Goal: Transaction & Acquisition: Book appointment/travel/reservation

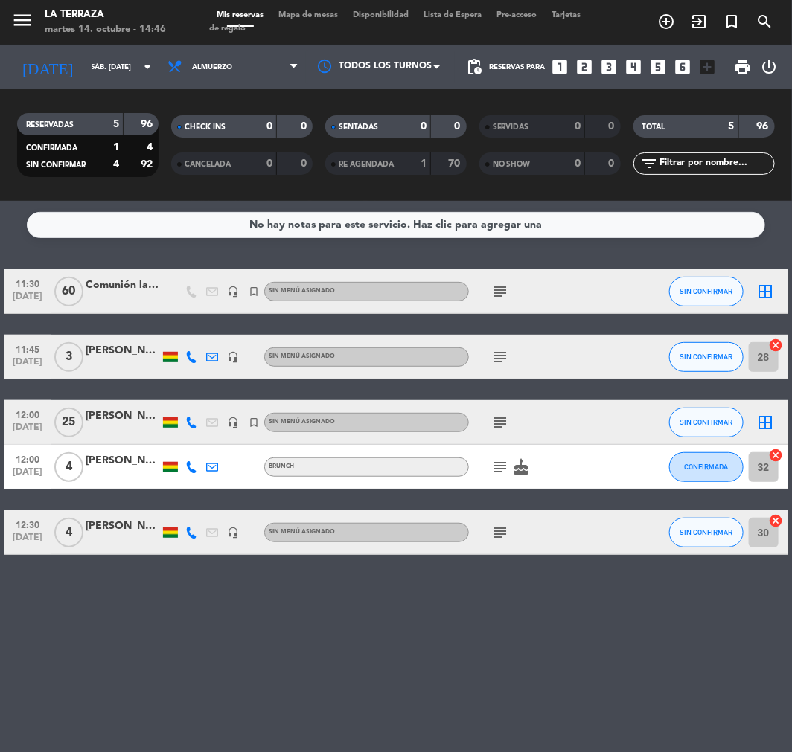
click at [116, 426] on div at bounding box center [123, 431] width 74 height 12
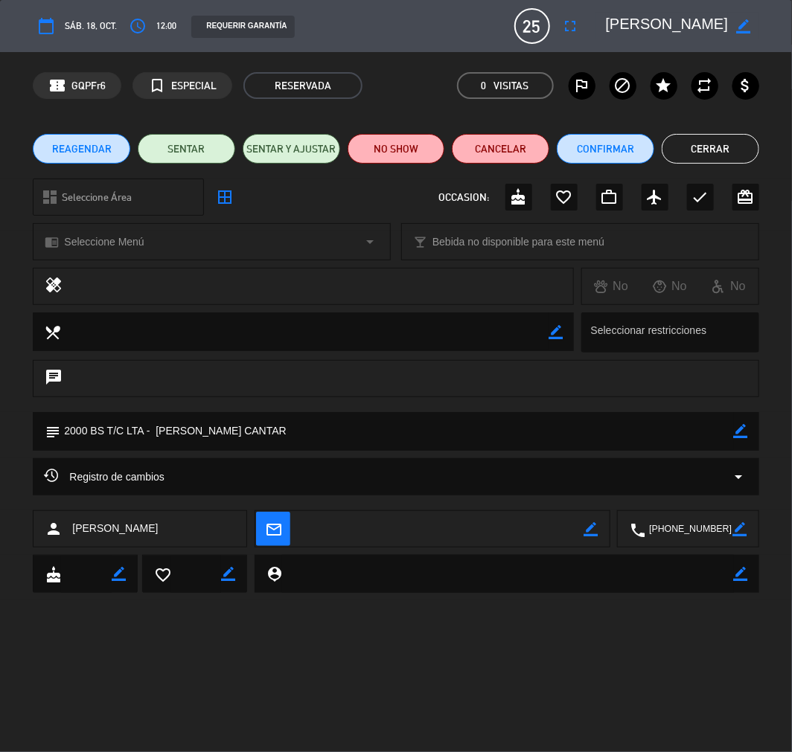
click at [735, 156] on button "Cerrar" at bounding box center [710, 149] width 97 height 30
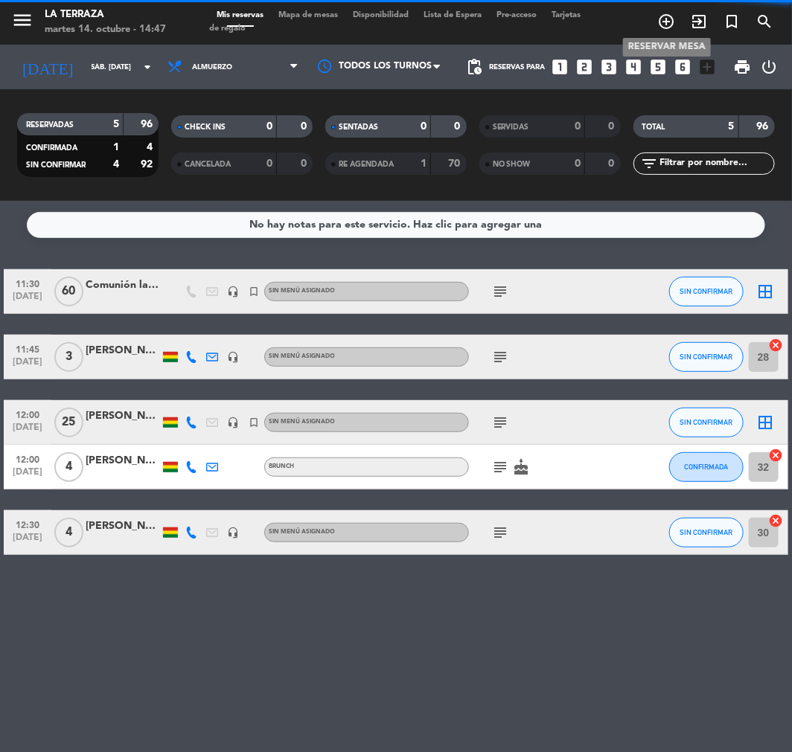
click at [668, 19] on icon "add_circle_outline" at bounding box center [666, 22] width 18 height 18
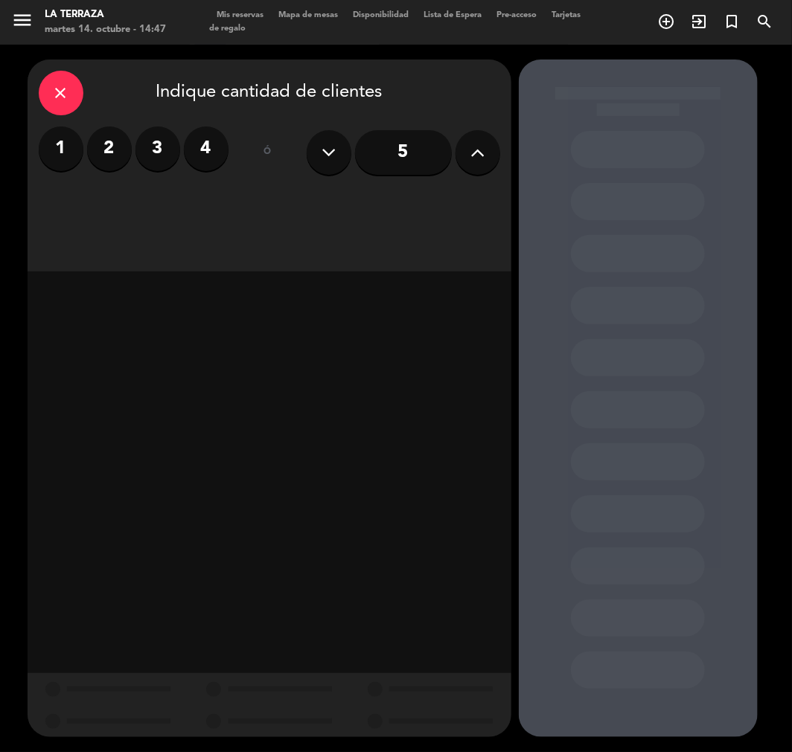
click at [101, 138] on label "2" at bounding box center [109, 149] width 45 height 45
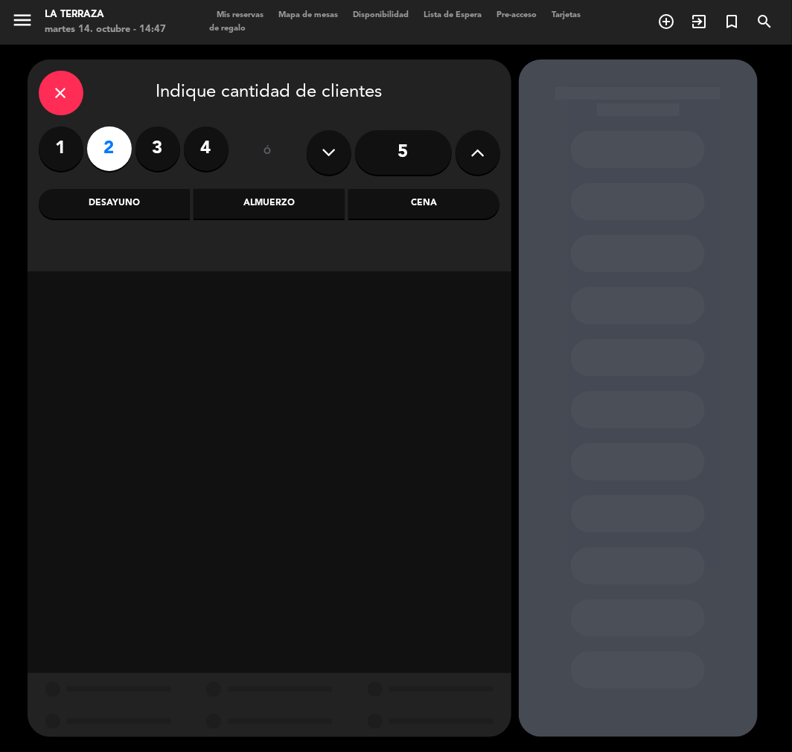
click at [436, 196] on div "Cena" at bounding box center [423, 204] width 151 height 30
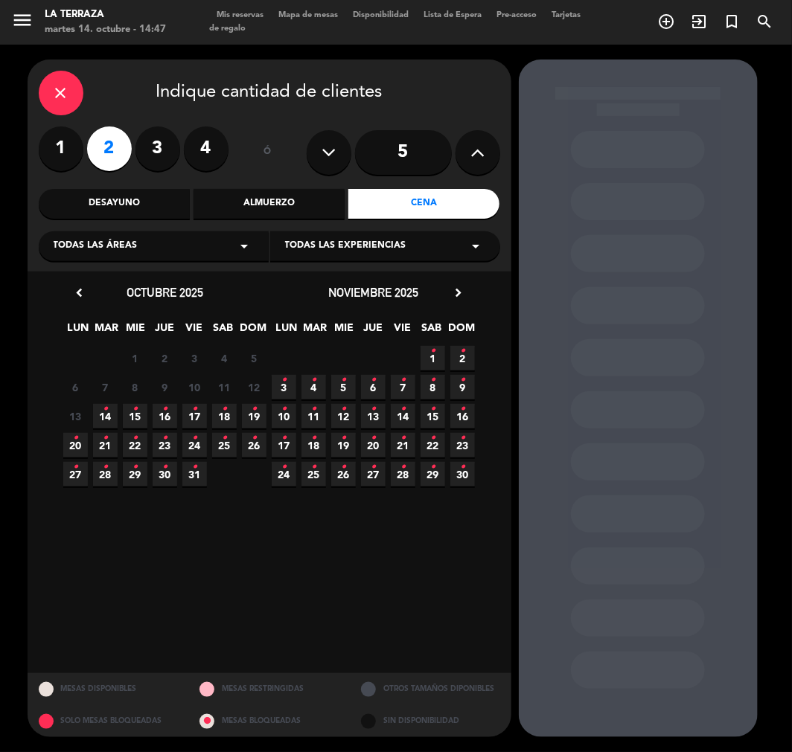
click at [145, 417] on span "15 •" at bounding box center [135, 416] width 25 height 25
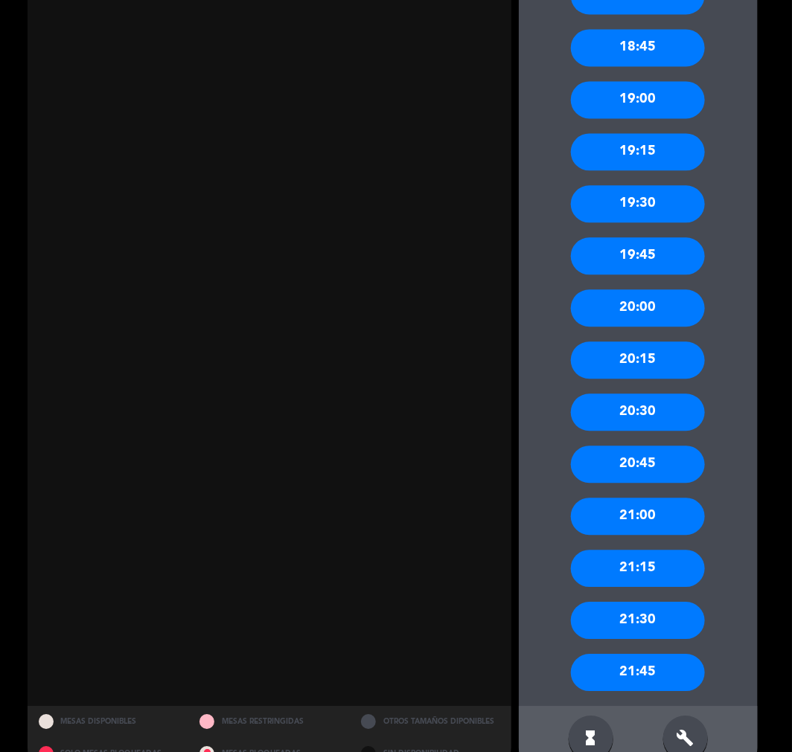
scroll to position [992, 0]
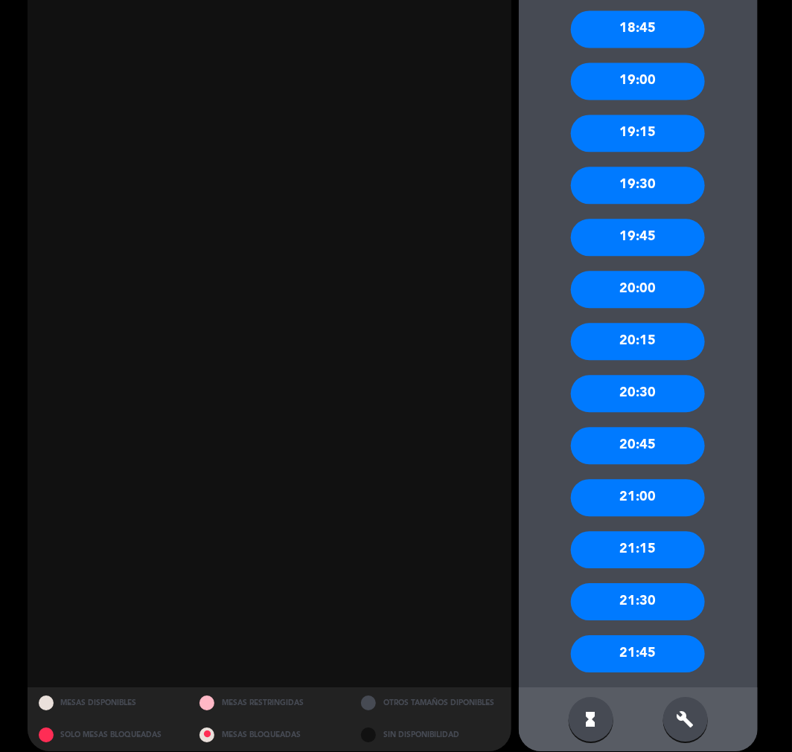
click at [648, 500] on div "21:00" at bounding box center [638, 497] width 134 height 37
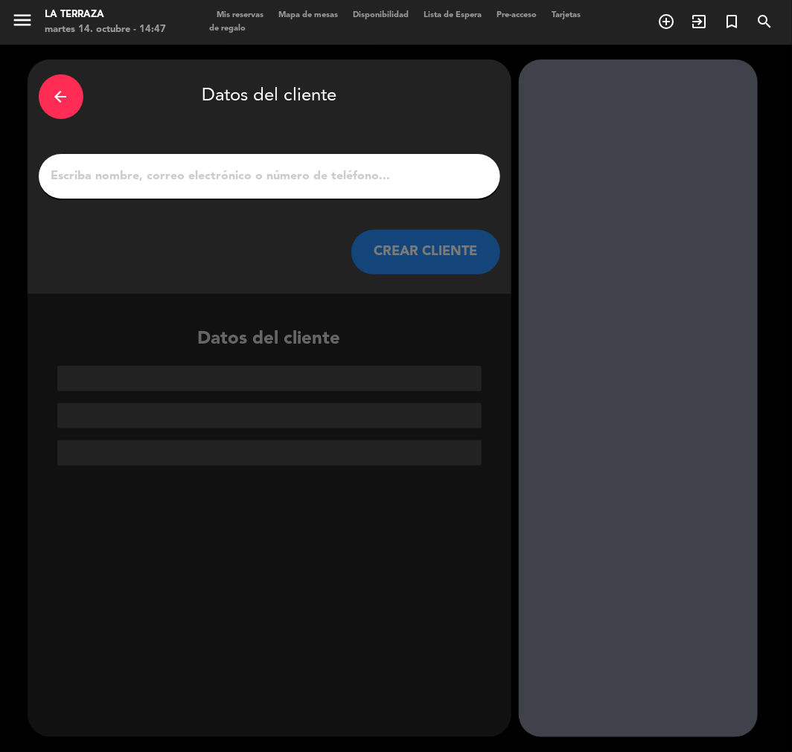
click at [119, 177] on input "1" at bounding box center [269, 176] width 439 height 21
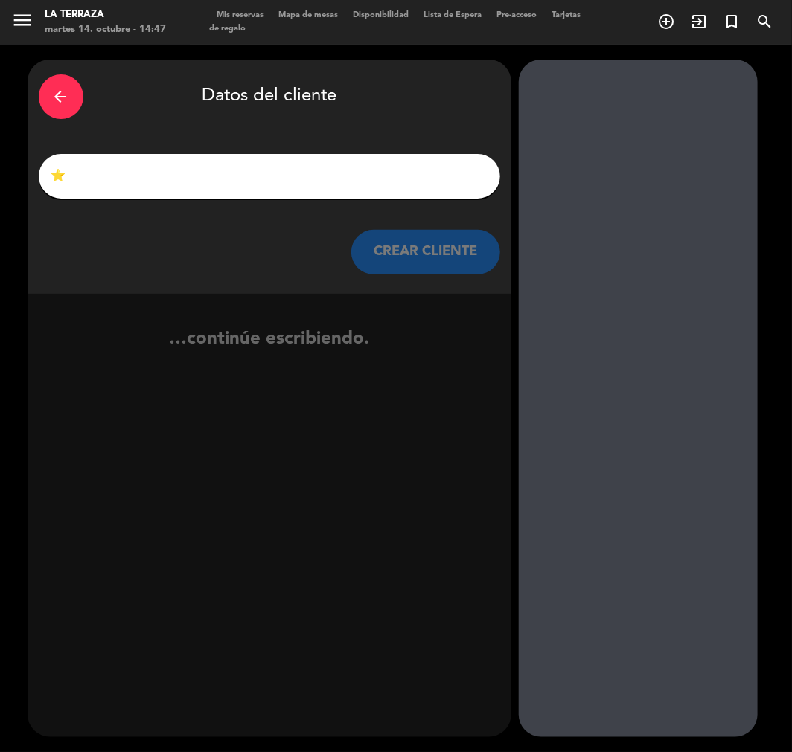
click at [114, 179] on input "⭐" at bounding box center [269, 176] width 439 height 21
paste input "[PERSON_NAME]"
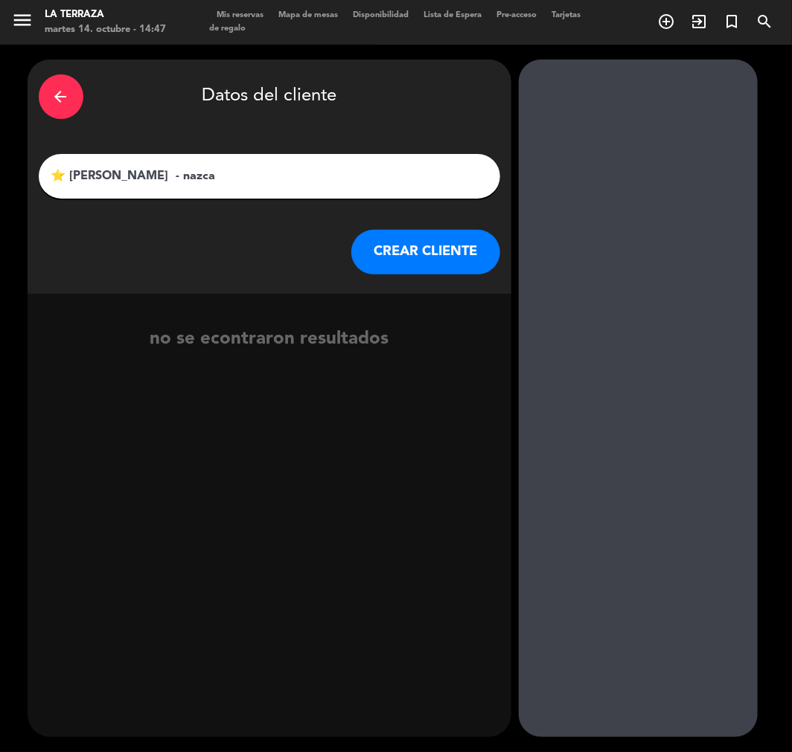
type input "⭐ [PERSON_NAME] - nazca"
click at [441, 249] on button "CREAR CLIENTE" at bounding box center [425, 252] width 149 height 45
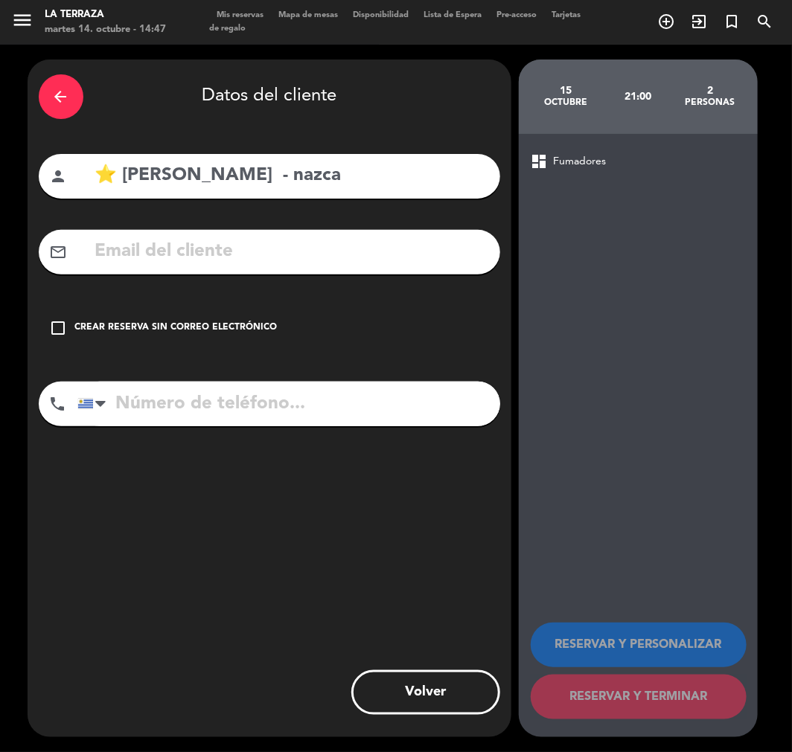
click at [253, 255] on input "text" at bounding box center [291, 252] width 395 height 31
paste input "[EMAIL_ADDRESS][DOMAIN_NAME]"
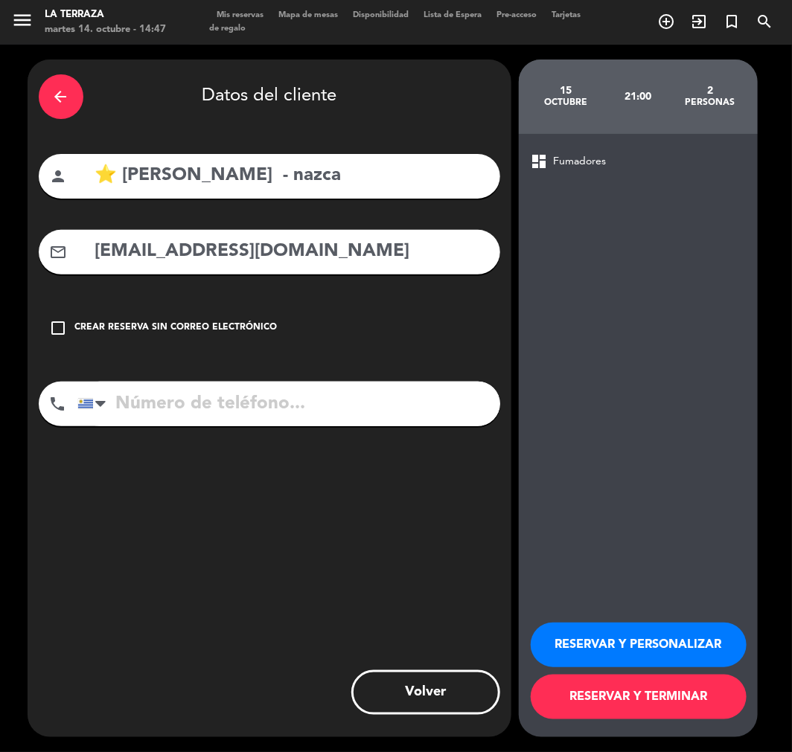
type input "[EMAIL_ADDRESS][DOMAIN_NAME]"
click at [284, 393] on input "tel" at bounding box center [288, 404] width 423 height 45
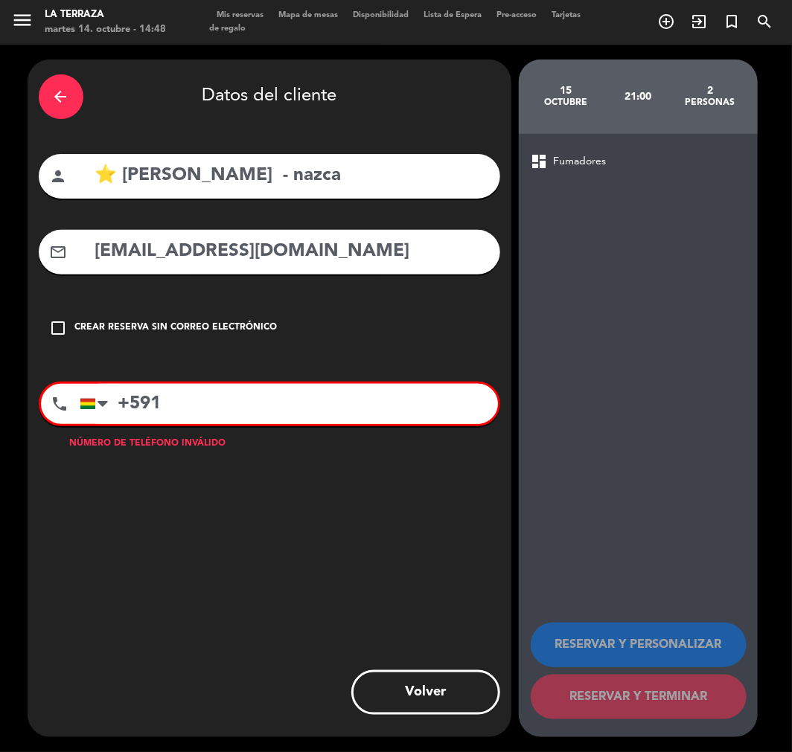
paste input "78063809"
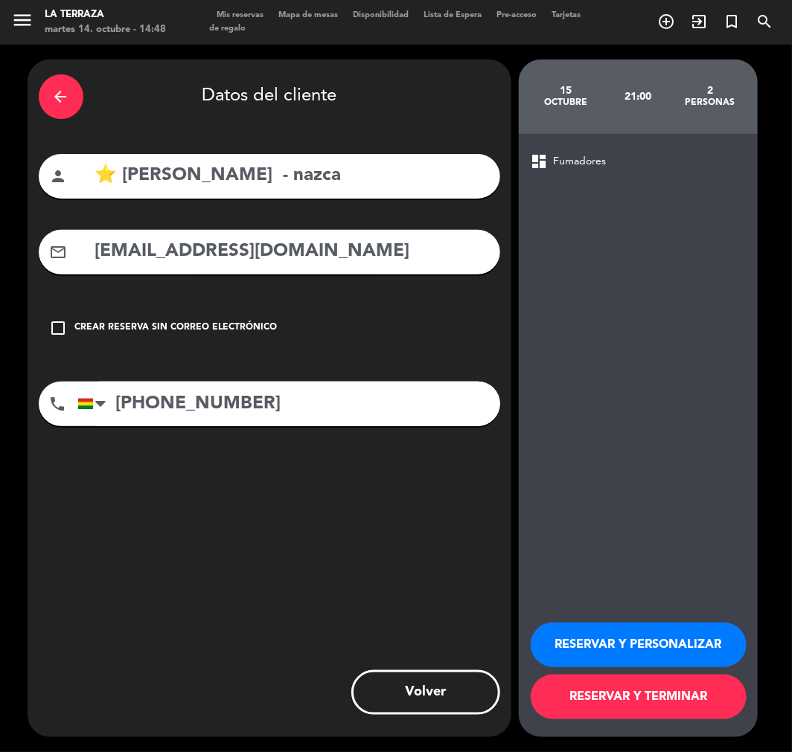
type input "[PHONE_NUMBER]"
click at [641, 619] on div "RESERVAR Y PERSONALIZAR RESERVAR Y TERMINAR" at bounding box center [638, 665] width 215 height 146
click at [637, 630] on button "RESERVAR Y PERSONALIZAR" at bounding box center [639, 645] width 216 height 45
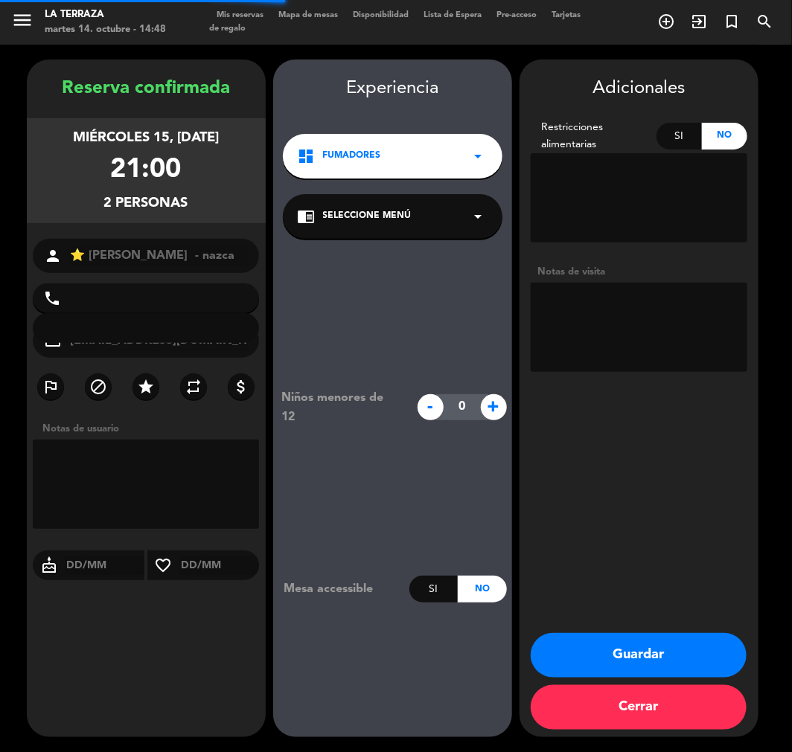
type input "[PHONE_NUMBER]"
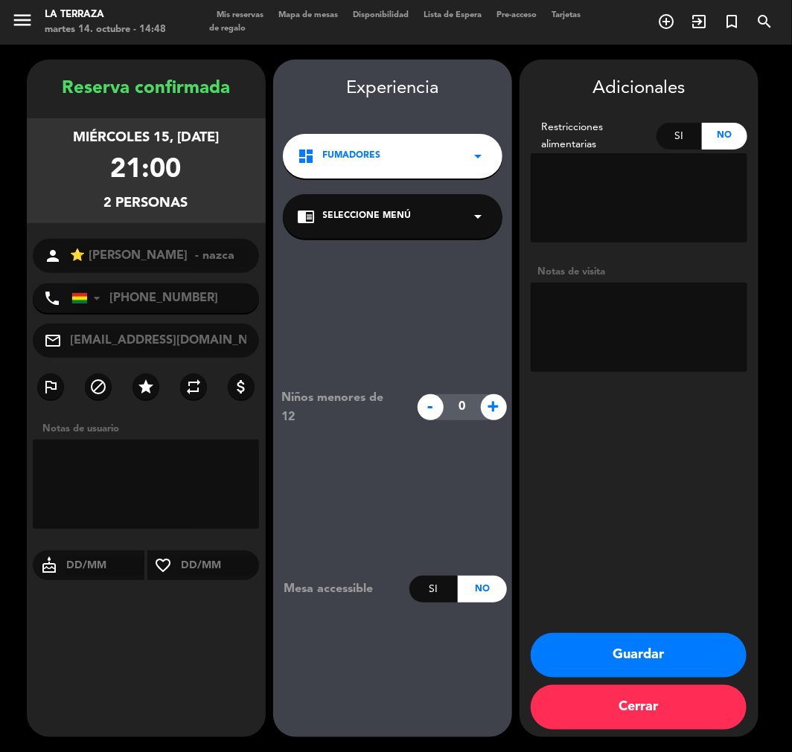
click at [604, 332] on textarea at bounding box center [639, 327] width 217 height 89
click at [708, 284] on textarea at bounding box center [639, 327] width 217 height 89
type textarea "NAZCA - aniversario"
click at [680, 660] on button "Guardar" at bounding box center [639, 655] width 216 height 45
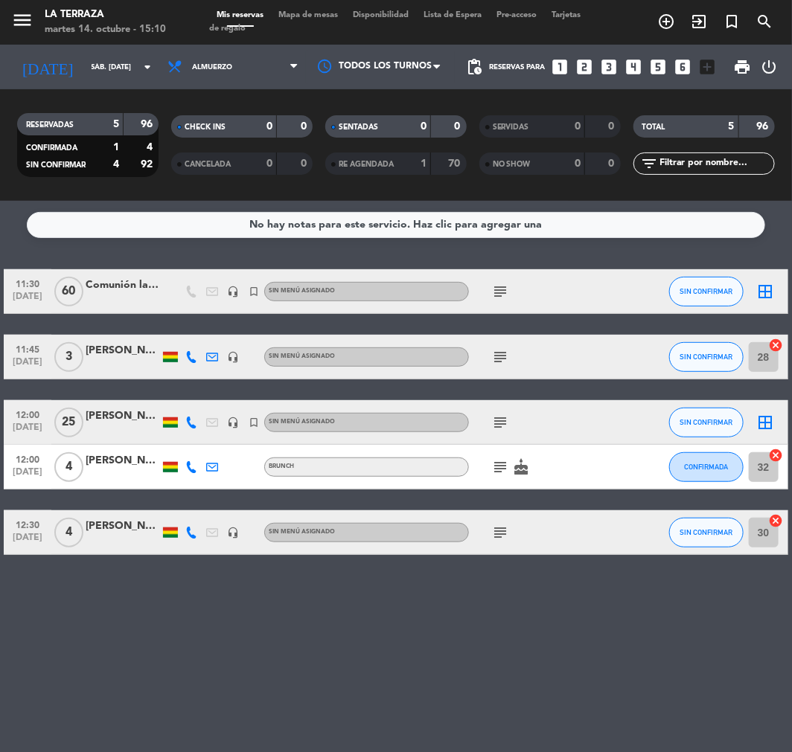
click at [583, 64] on icon "looks_two" at bounding box center [584, 66] width 19 height 19
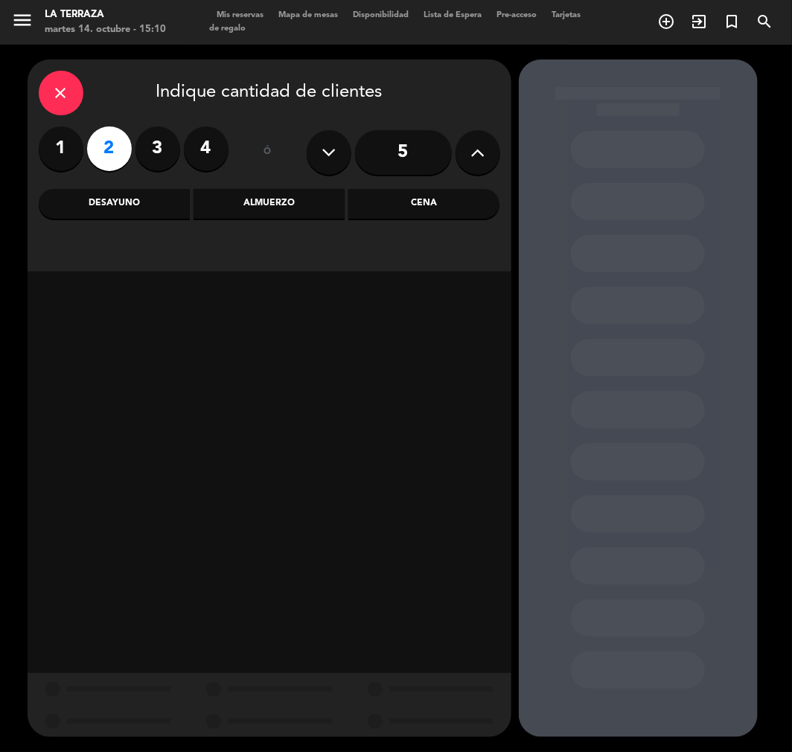
click at [84, 205] on div "Desayuno" at bounding box center [114, 204] width 151 height 30
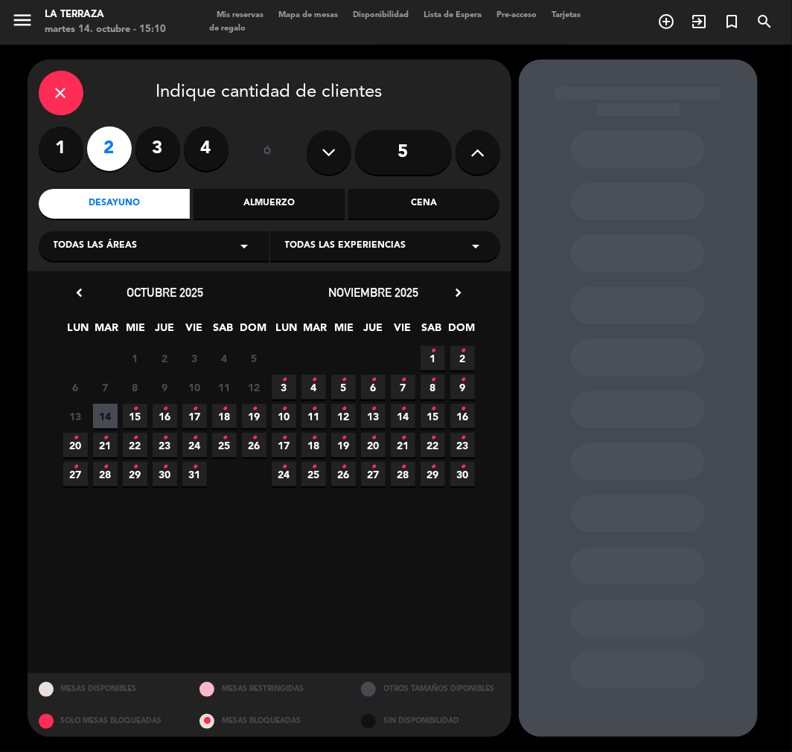
click at [189, 409] on span "17 •" at bounding box center [194, 416] width 25 height 25
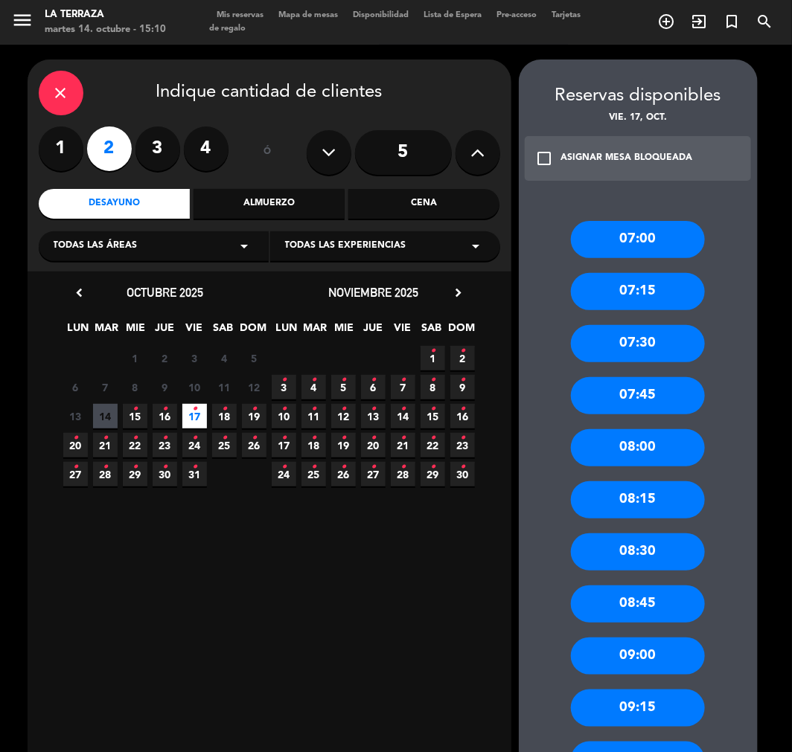
scroll to position [83, 0]
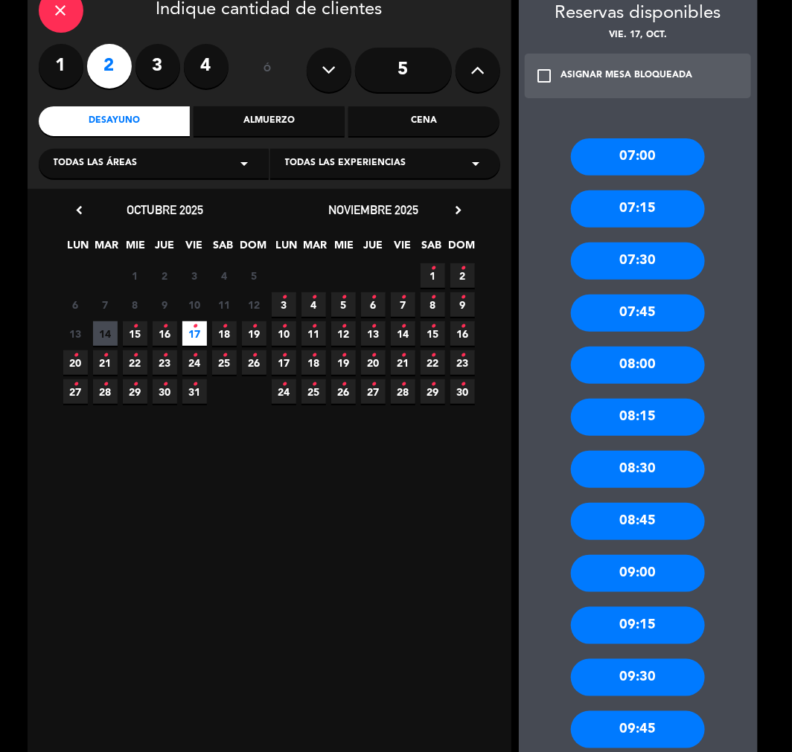
click at [640, 691] on div "09:30" at bounding box center [638, 677] width 134 height 37
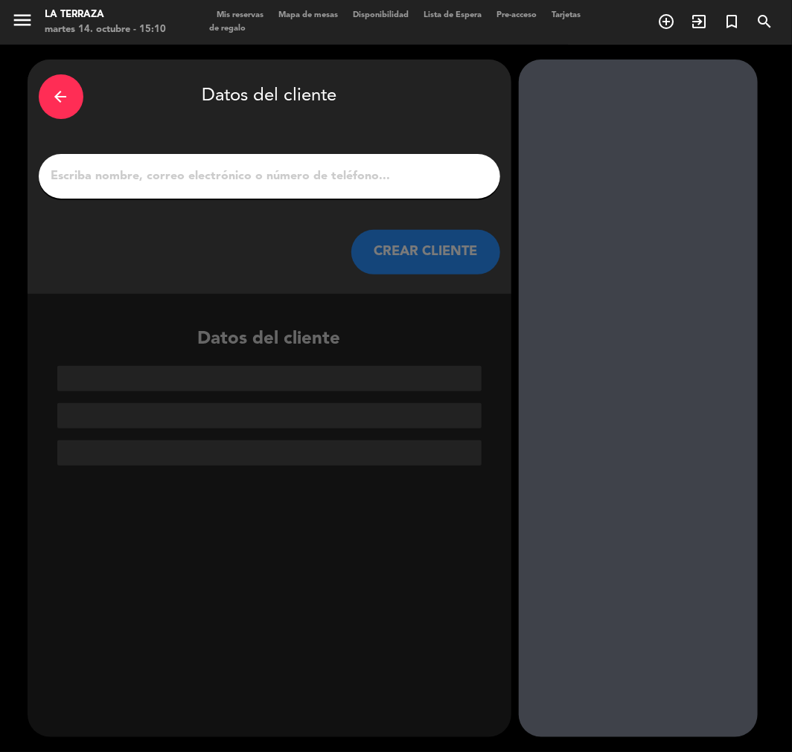
scroll to position [0, 0]
click at [185, 176] on input "1" at bounding box center [269, 176] width 439 height 21
paste input "[PERSON_NAME]"
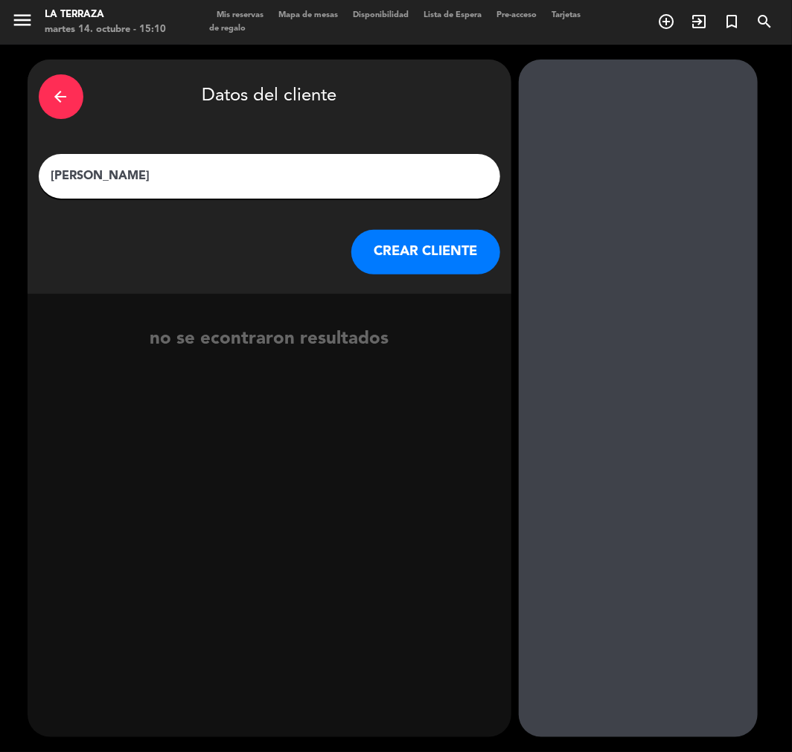
type input "[PERSON_NAME]"
click at [397, 262] on button "CREAR CLIENTE" at bounding box center [425, 252] width 149 height 45
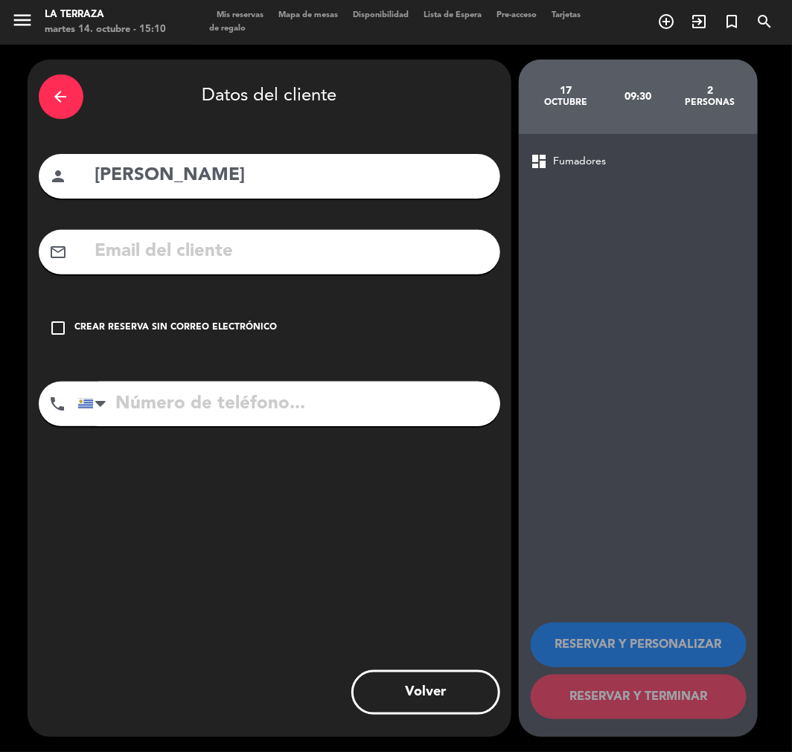
click at [182, 336] on div "check_box_outline_blank Crear reserva sin correo electrónico" at bounding box center [269, 328] width 461 height 45
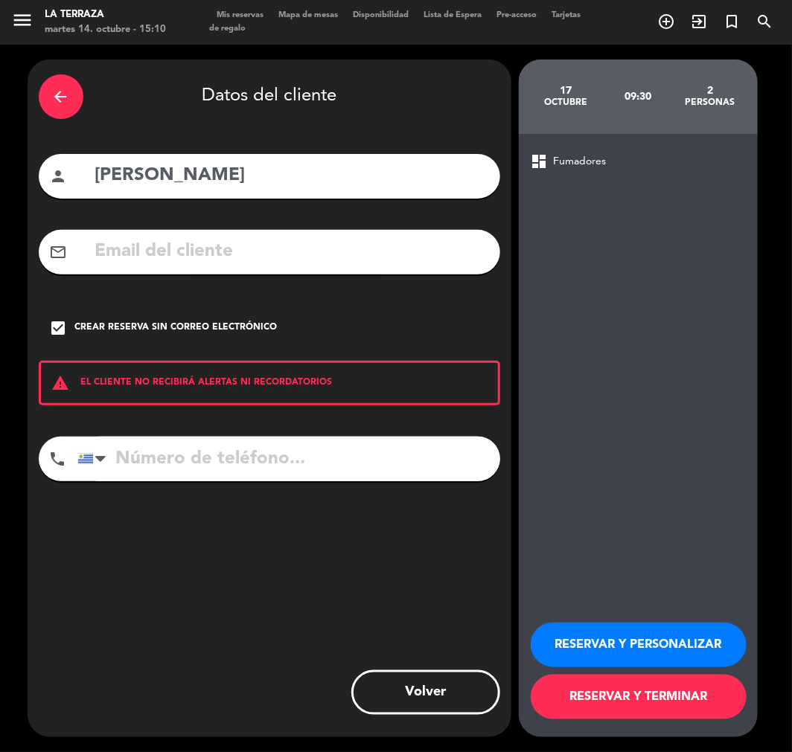
click at [644, 642] on button "RESERVAR Y PERSONALIZAR" at bounding box center [639, 645] width 216 height 45
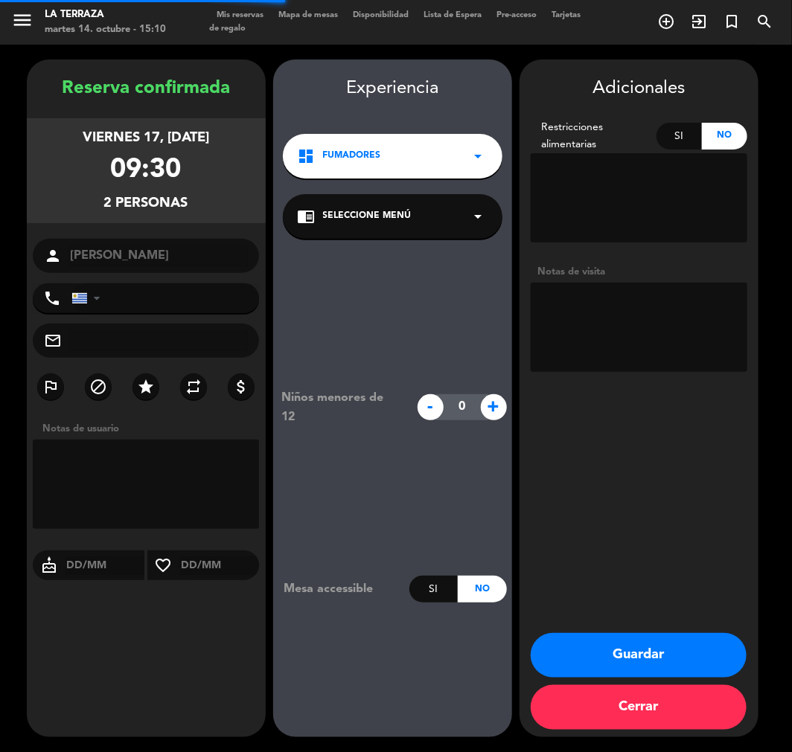
click at [647, 360] on textarea at bounding box center [639, 327] width 217 height 89
type textarea "[PERSON_NAME] MIEL"
click at [679, 647] on button "Guardar" at bounding box center [639, 655] width 216 height 45
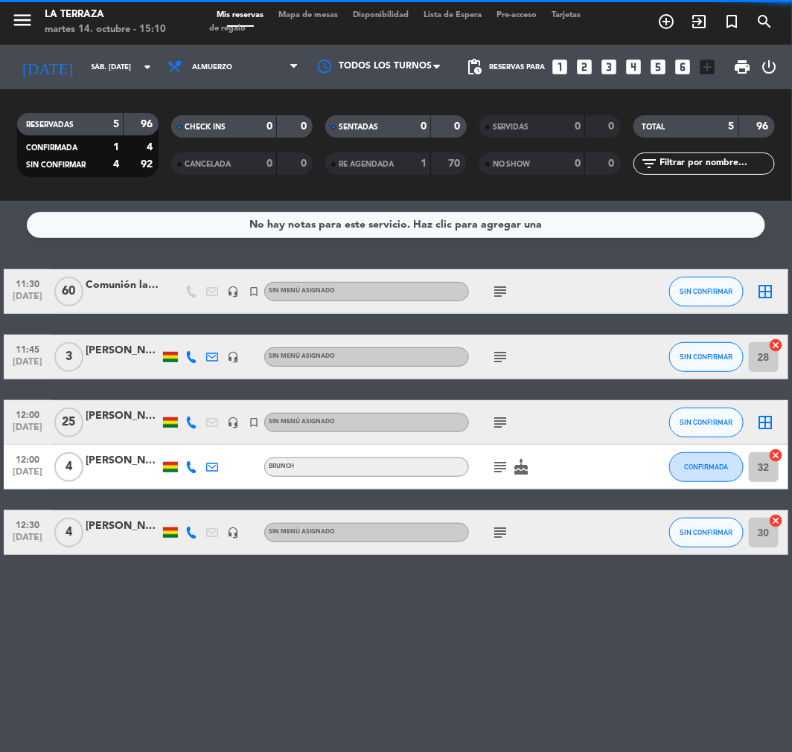
click at [584, 65] on icon "looks_two" at bounding box center [584, 66] width 19 height 19
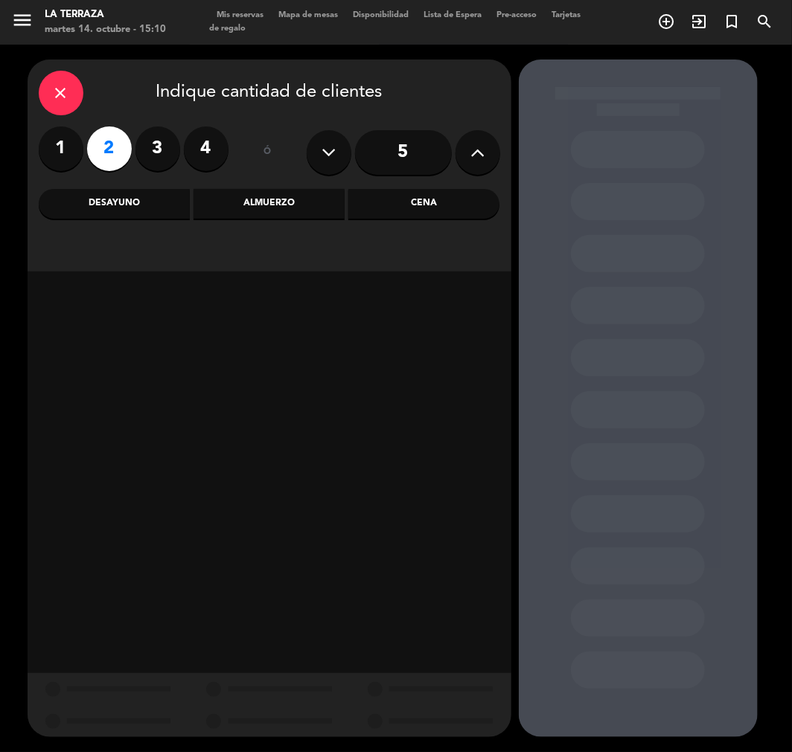
click at [55, 80] on div "close" at bounding box center [61, 93] width 45 height 45
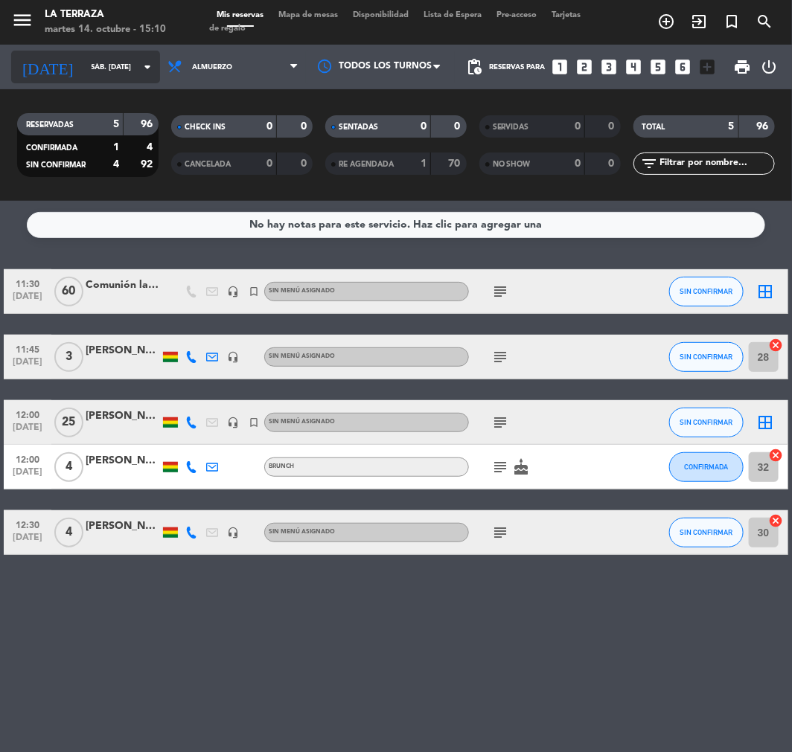
click at [95, 69] on input "sáb. [DATE]" at bounding box center [134, 67] width 100 height 23
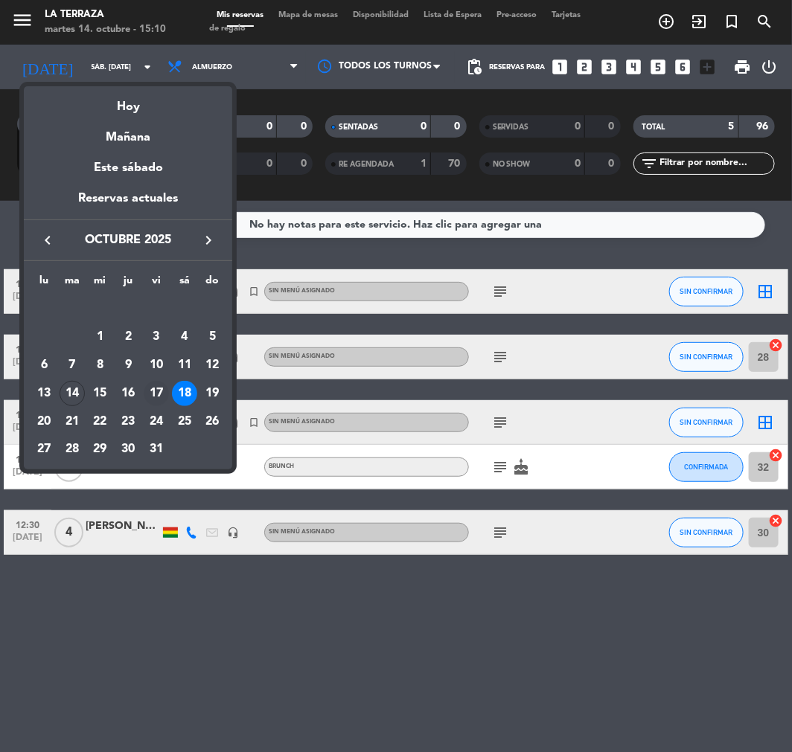
click at [161, 395] on div "17" at bounding box center [156, 393] width 25 height 25
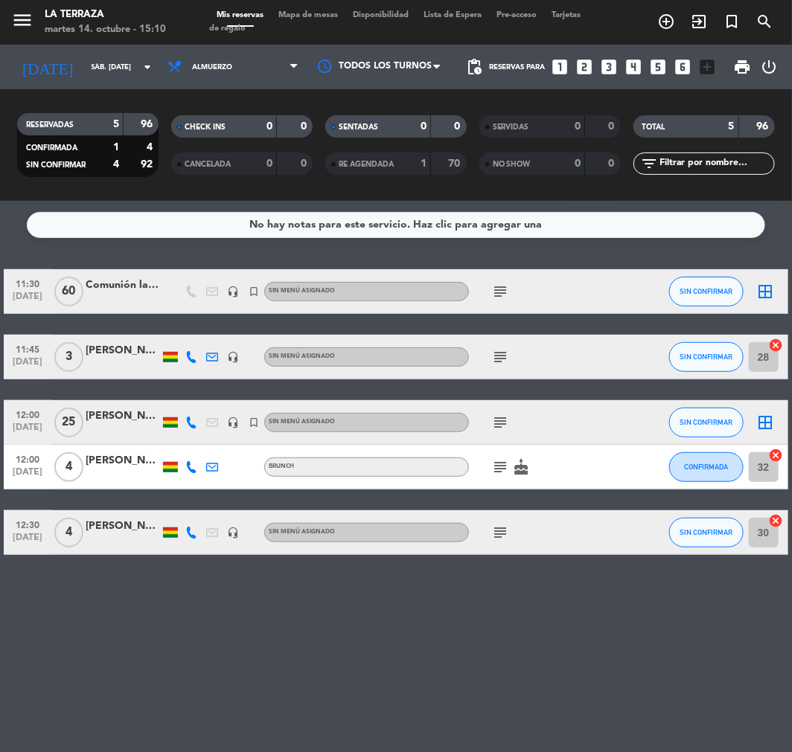
type input "vie. [DATE]"
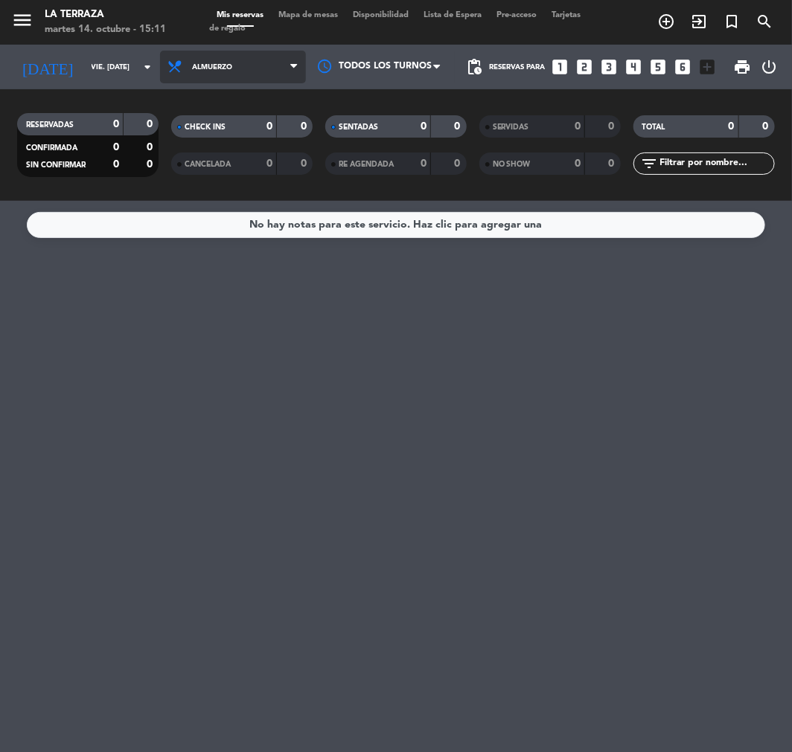
click at [225, 70] on span "Almuerzo" at bounding box center [212, 67] width 40 height 8
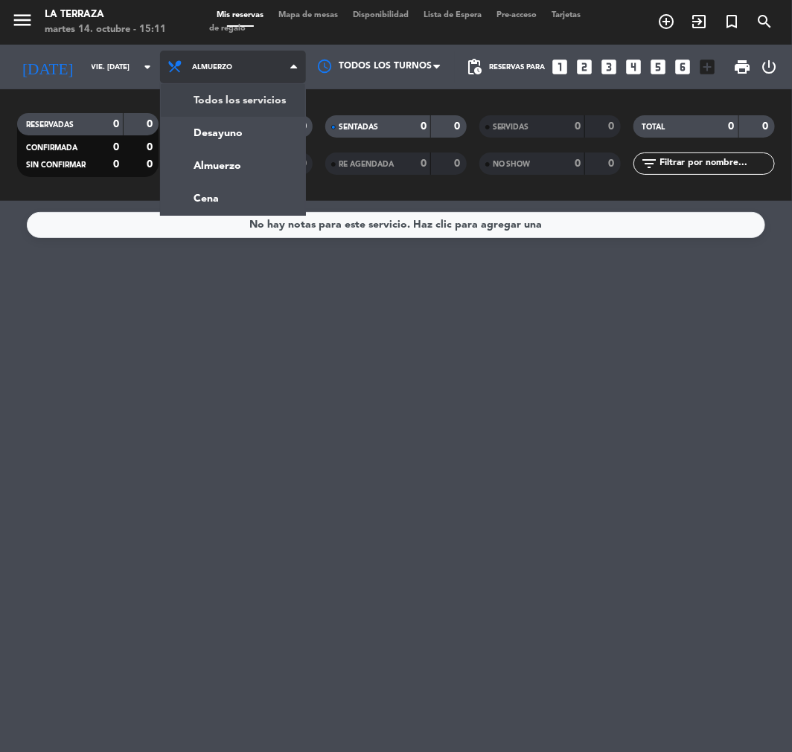
click at [254, 100] on div "menu La Terraza martes 14. octubre - 15:11 Mis reservas Mapa de mesas Disponibi…" at bounding box center [396, 100] width 792 height 201
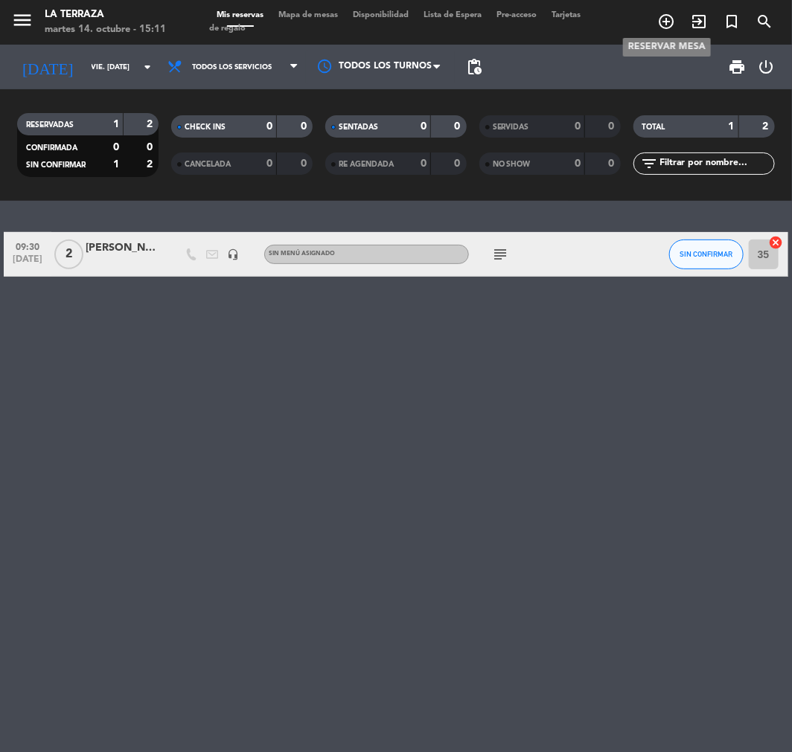
click at [667, 17] on icon "add_circle_outline" at bounding box center [666, 22] width 18 height 18
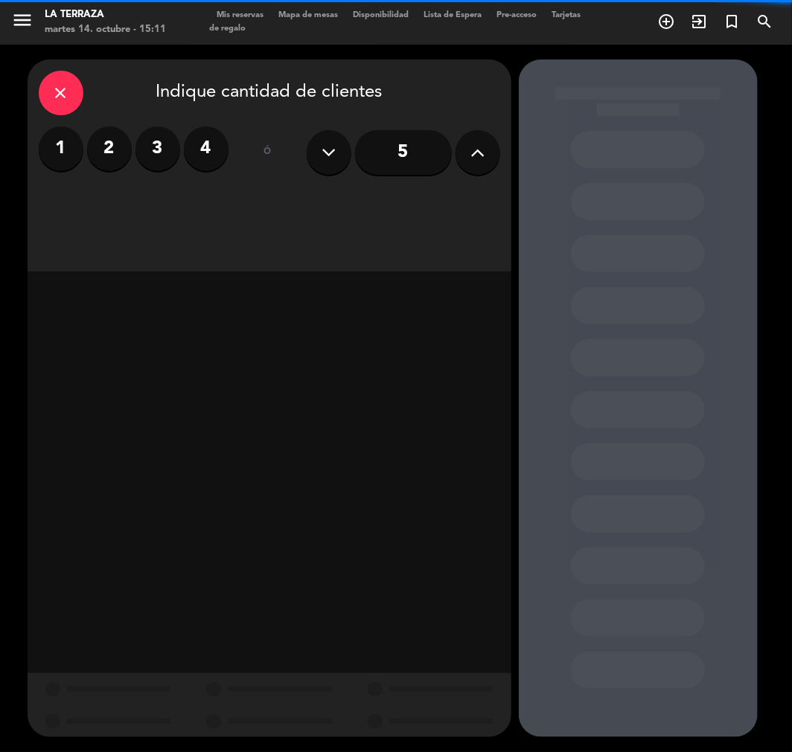
click at [116, 168] on label "2" at bounding box center [109, 149] width 45 height 45
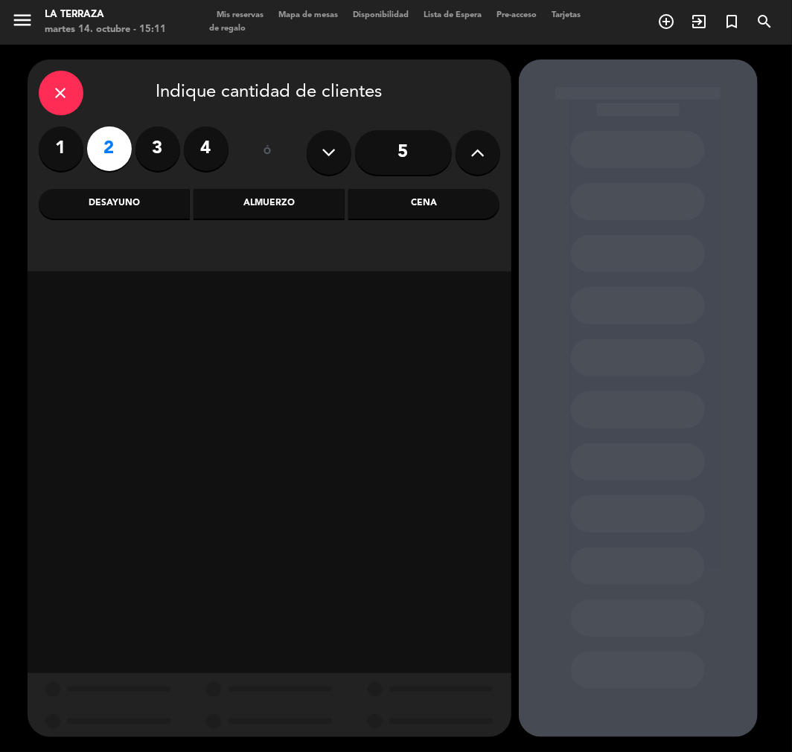
click at [158, 206] on div "Desayuno" at bounding box center [114, 204] width 151 height 30
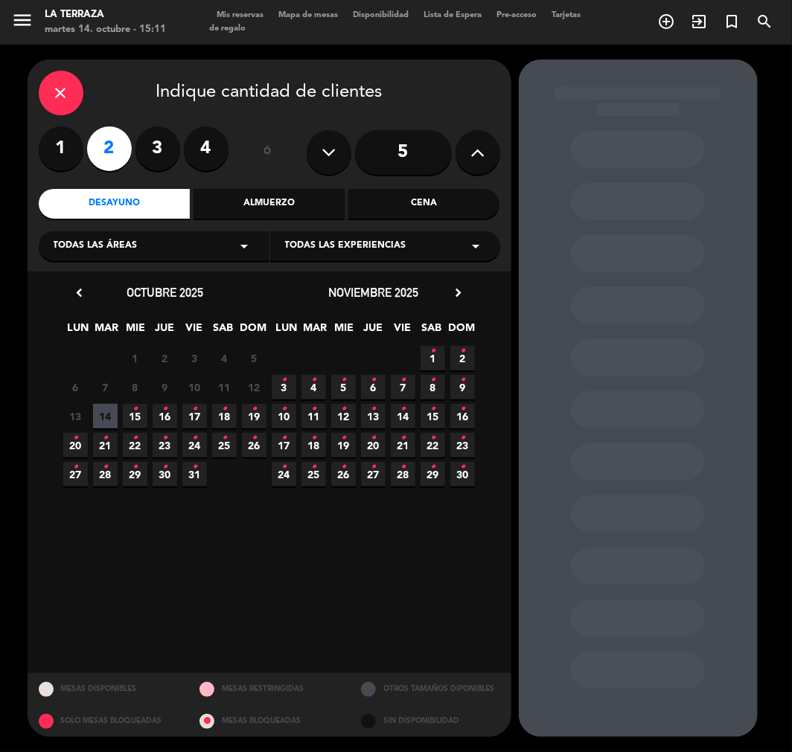
click at [196, 418] on icon "•" at bounding box center [194, 409] width 5 height 24
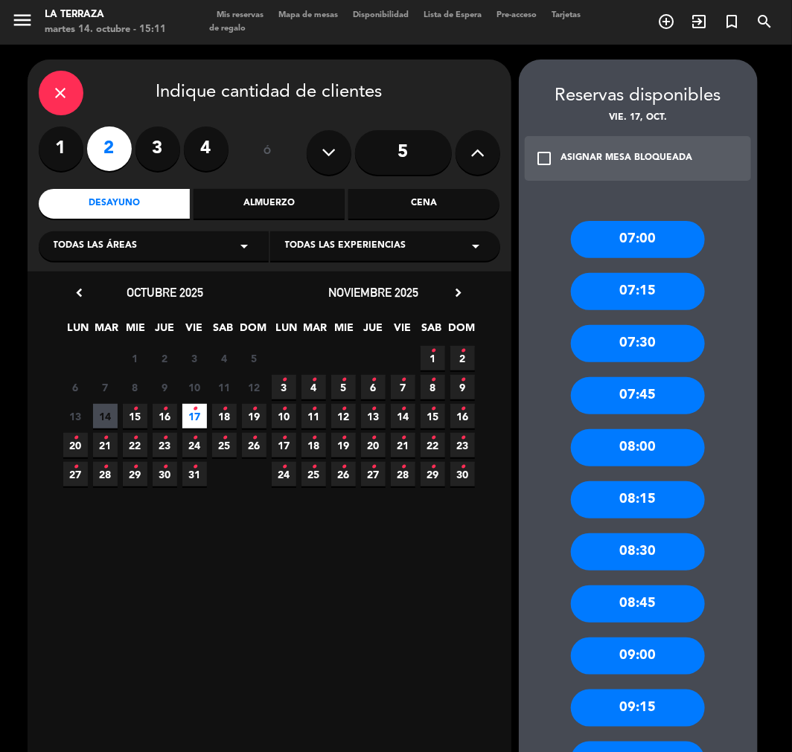
click at [279, 216] on div "Almuerzo" at bounding box center [269, 204] width 151 height 30
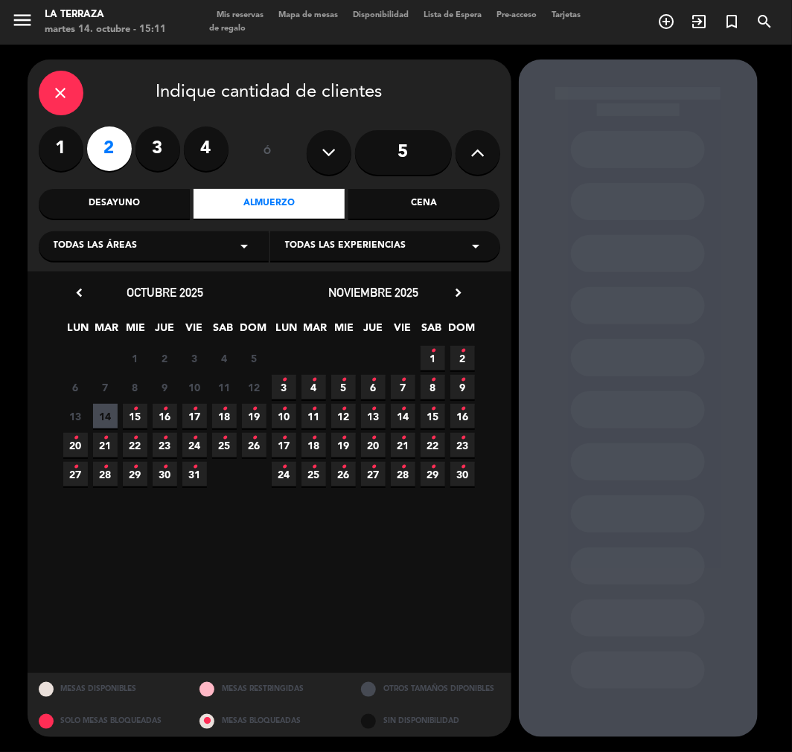
click at [201, 412] on span "17 •" at bounding box center [194, 416] width 25 height 25
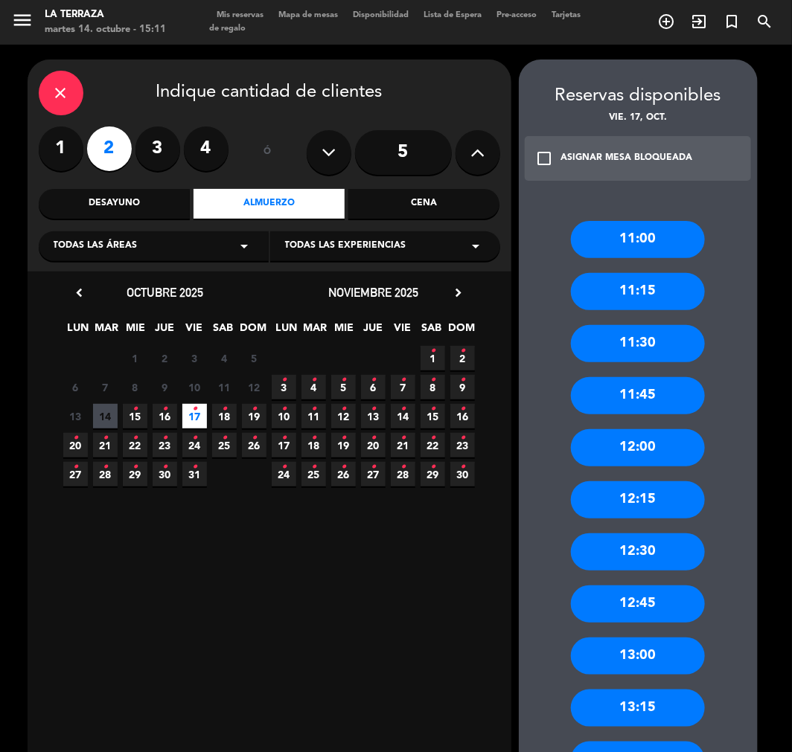
click at [670, 452] on div "12:00" at bounding box center [638, 447] width 134 height 37
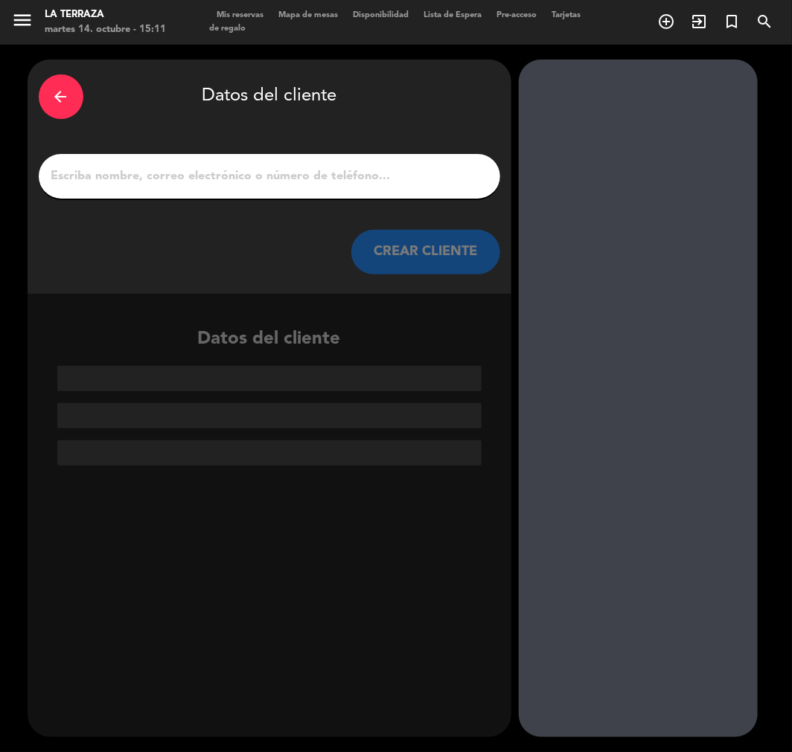
click at [258, 176] on input "1" at bounding box center [269, 176] width 439 height 21
paste input "[PERSON_NAME]"
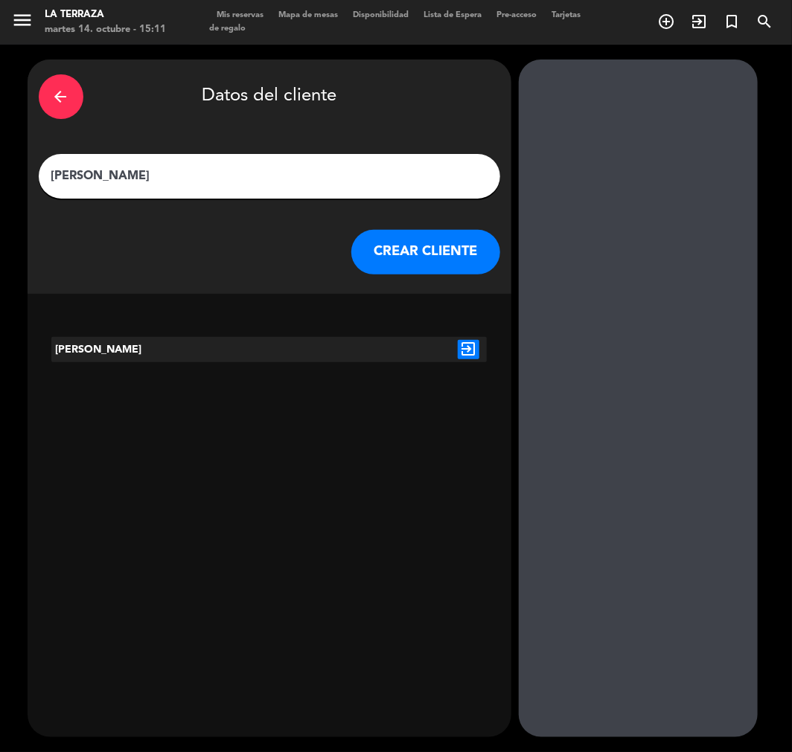
type input "[PERSON_NAME]"
click at [459, 261] on button "CREAR CLIENTE" at bounding box center [425, 252] width 149 height 45
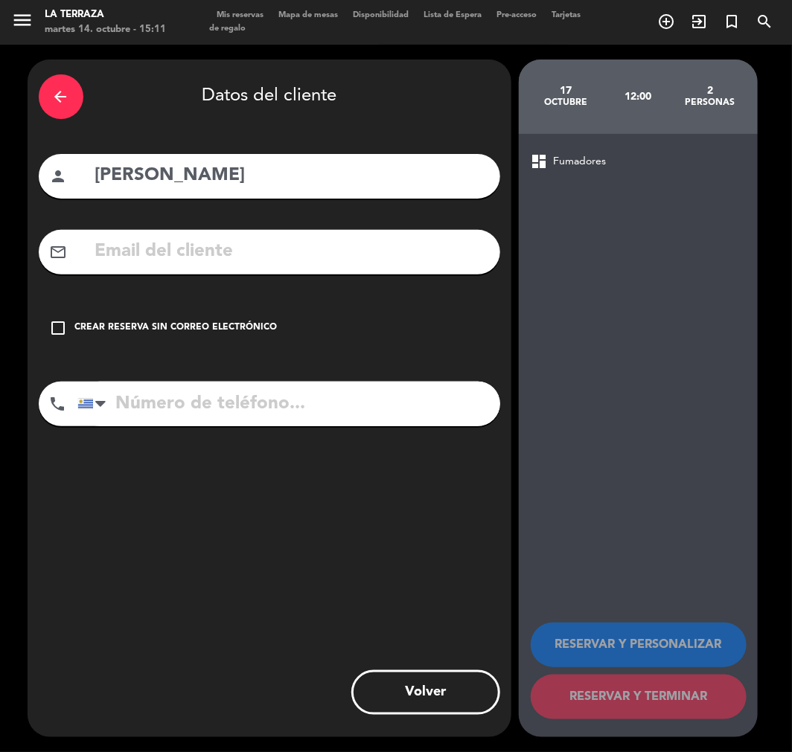
click at [202, 336] on div "check_box_outline_blank Crear reserva sin correo electrónico" at bounding box center [269, 328] width 461 height 45
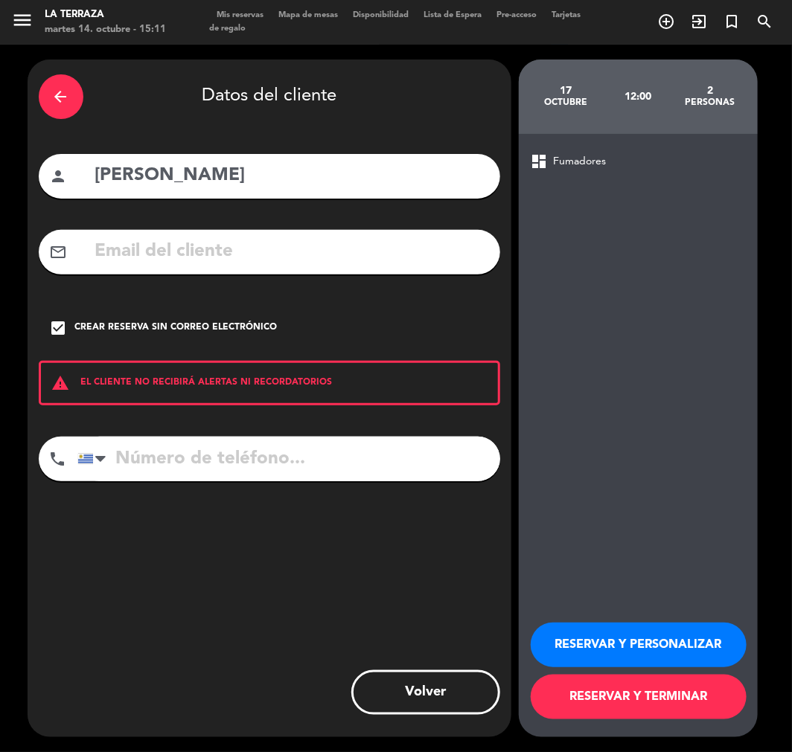
click at [612, 650] on button "RESERVAR Y PERSONALIZAR" at bounding box center [639, 645] width 216 height 45
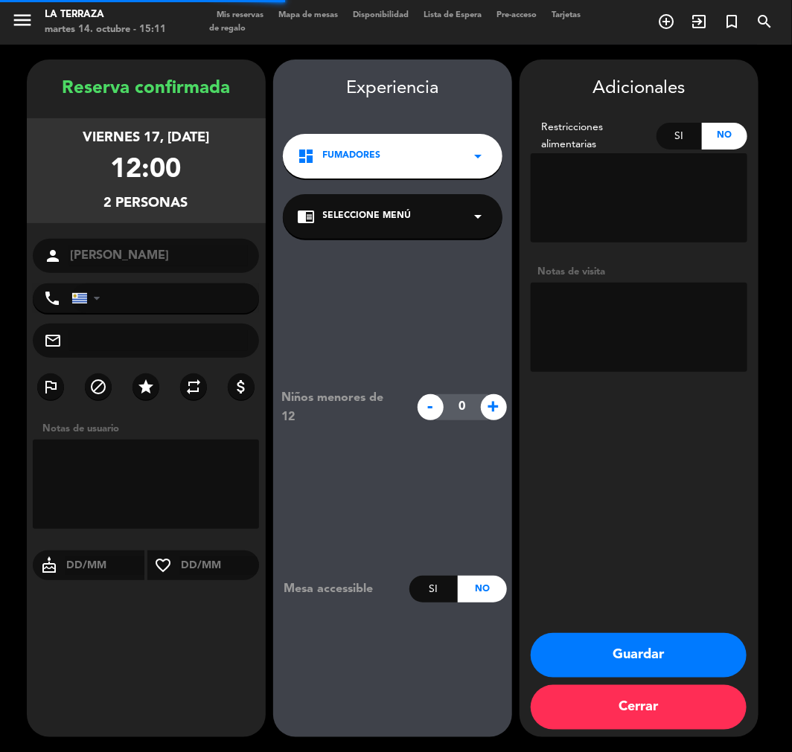
click at [649, 362] on textarea at bounding box center [639, 327] width 217 height 89
type textarea "LUNA DE MIEL"
click at [651, 642] on button "Guardar" at bounding box center [639, 655] width 216 height 45
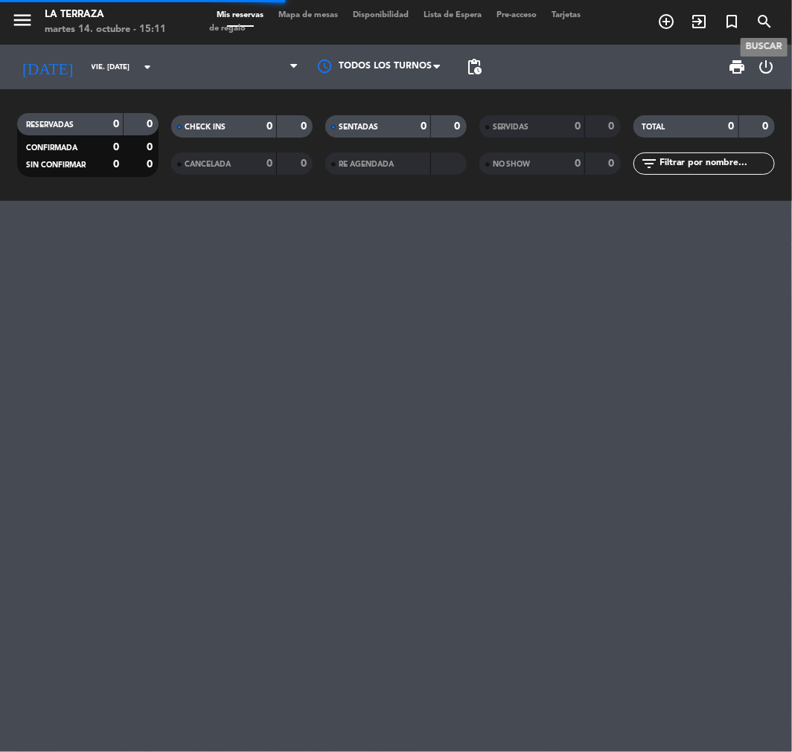
click at [757, 21] on icon "search" at bounding box center [764, 22] width 18 height 18
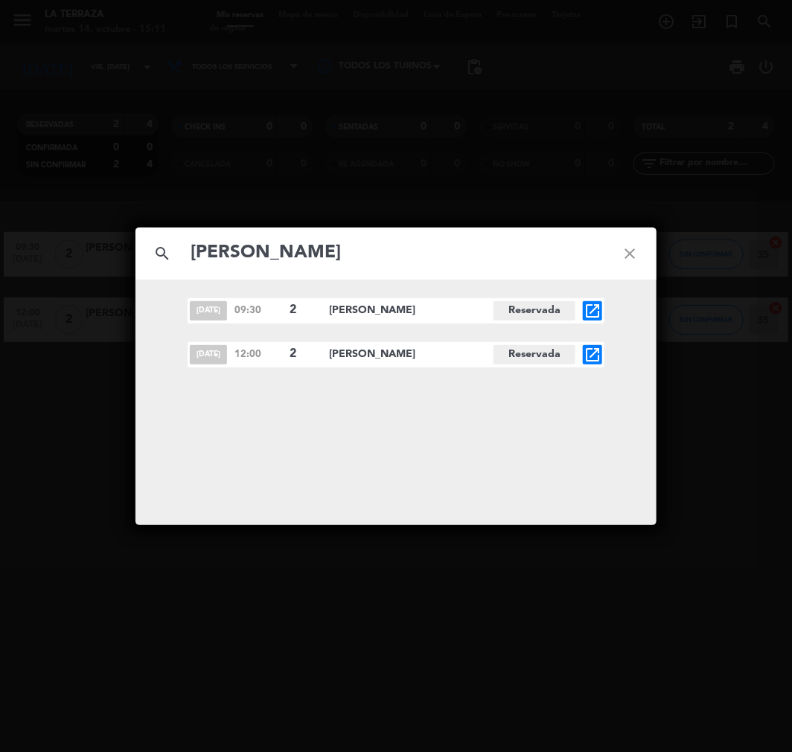
type input "[PERSON_NAME]"
click at [428, 563] on div "search [PERSON_NAME] close [DATE] 09:30 2 [PERSON_NAME] Reservada open_in_new […" at bounding box center [396, 376] width 792 height 752
